Goal: Information Seeking & Learning: Learn about a topic

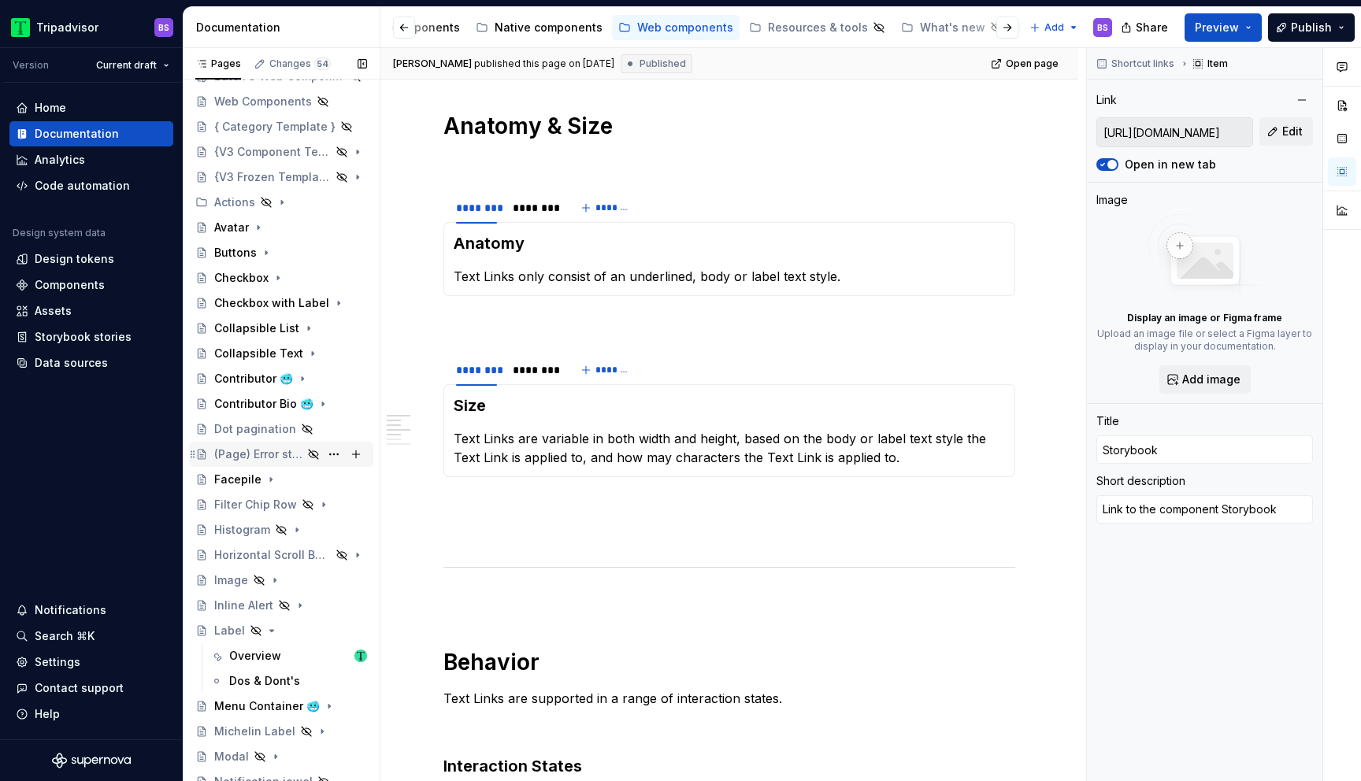
scroll to position [312, 0]
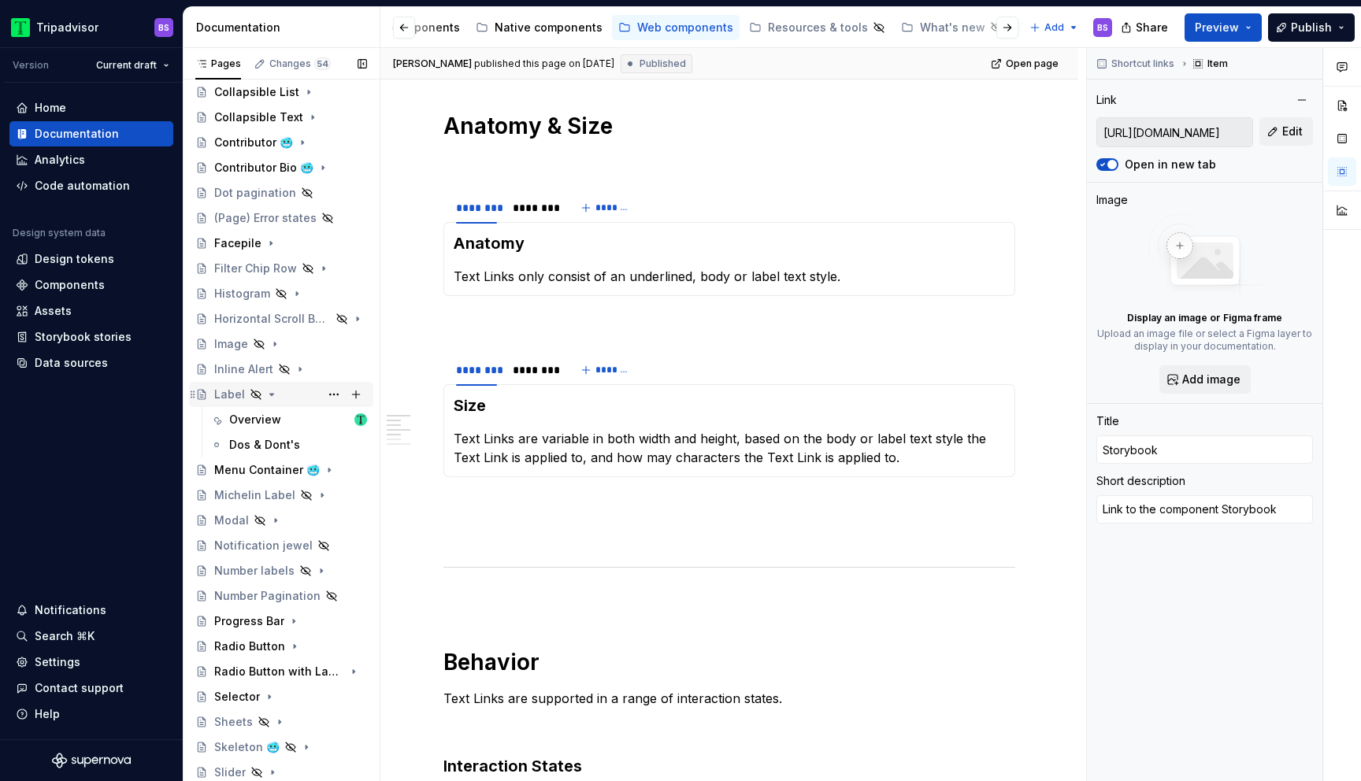
click at [271, 392] on icon "Page tree" at bounding box center [271, 394] width 13 height 13
type textarea "*"
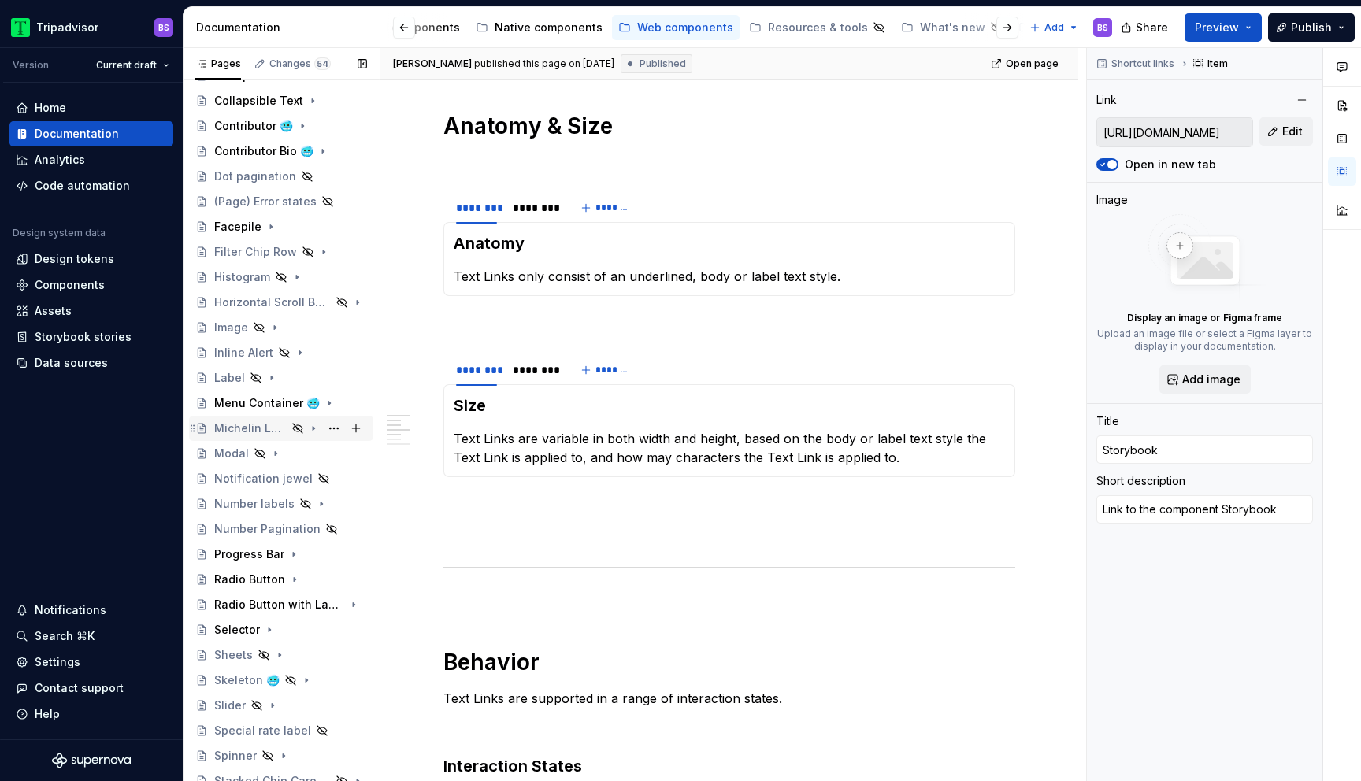
scroll to position [0, 0]
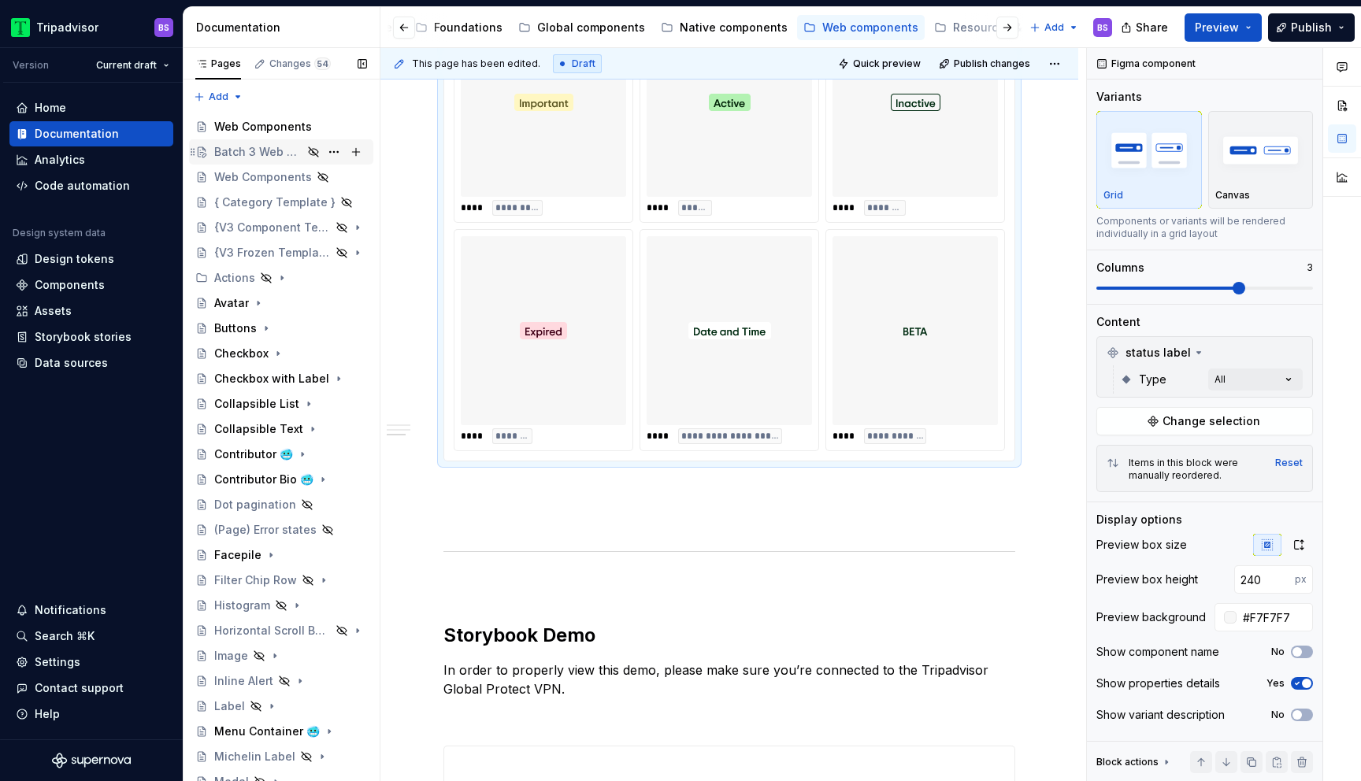
click at [270, 150] on div "Batch 3 Web Components" at bounding box center [258, 152] width 88 height 16
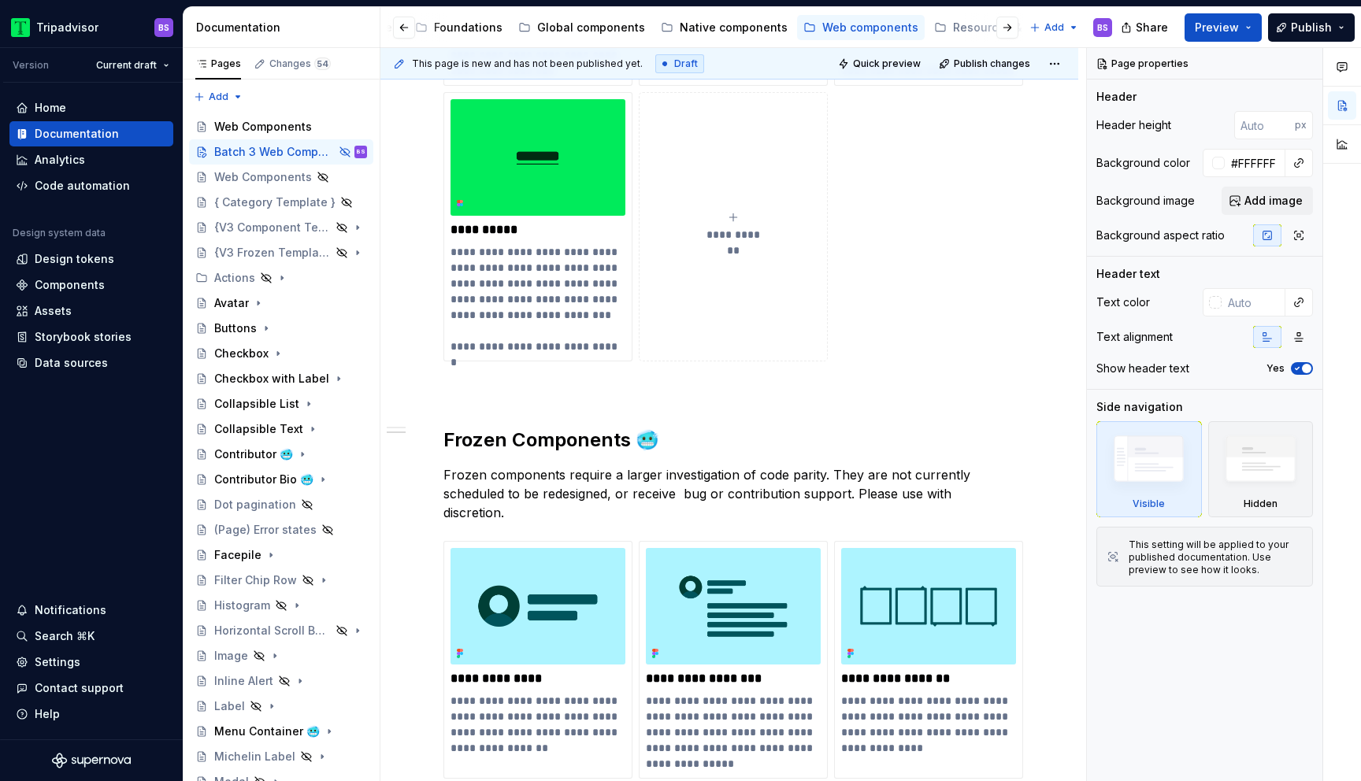
scroll to position [1322, 0]
type textarea "*"
